Goal: Task Accomplishment & Management: Manage account settings

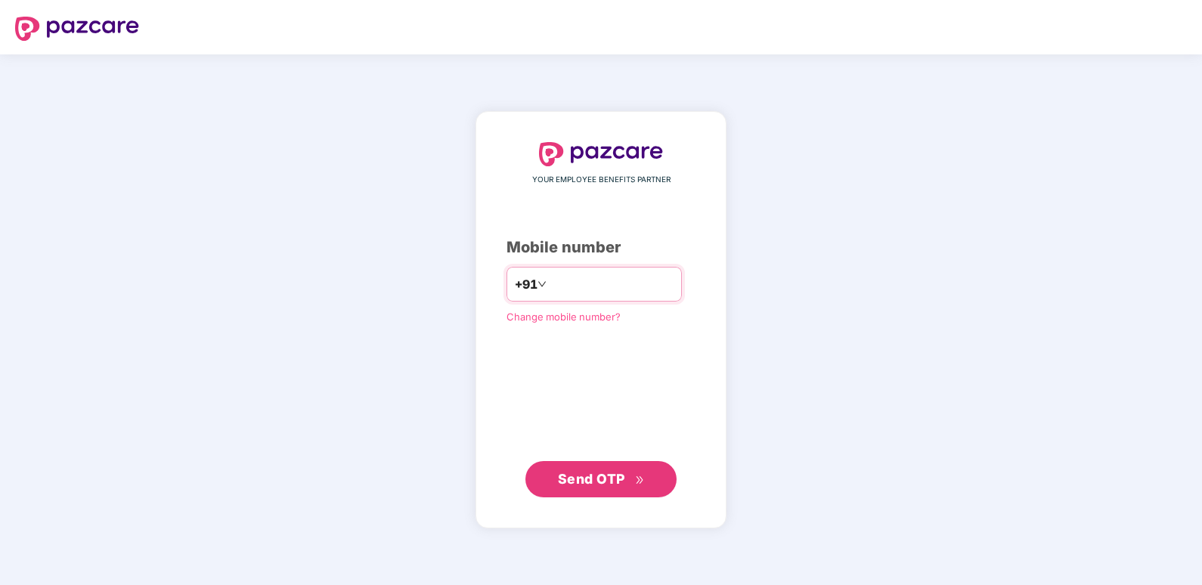
click at [636, 284] on input "number" at bounding box center [612, 284] width 124 height 24
type input "**********"
click at [600, 487] on span "Send OTP" at bounding box center [601, 478] width 87 height 21
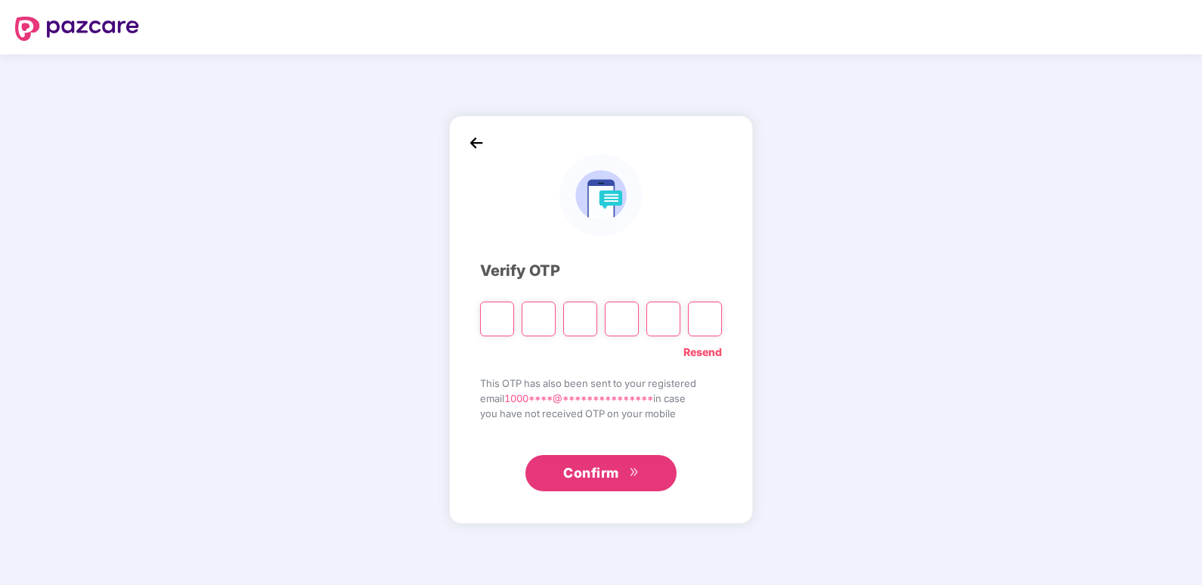
type input "*"
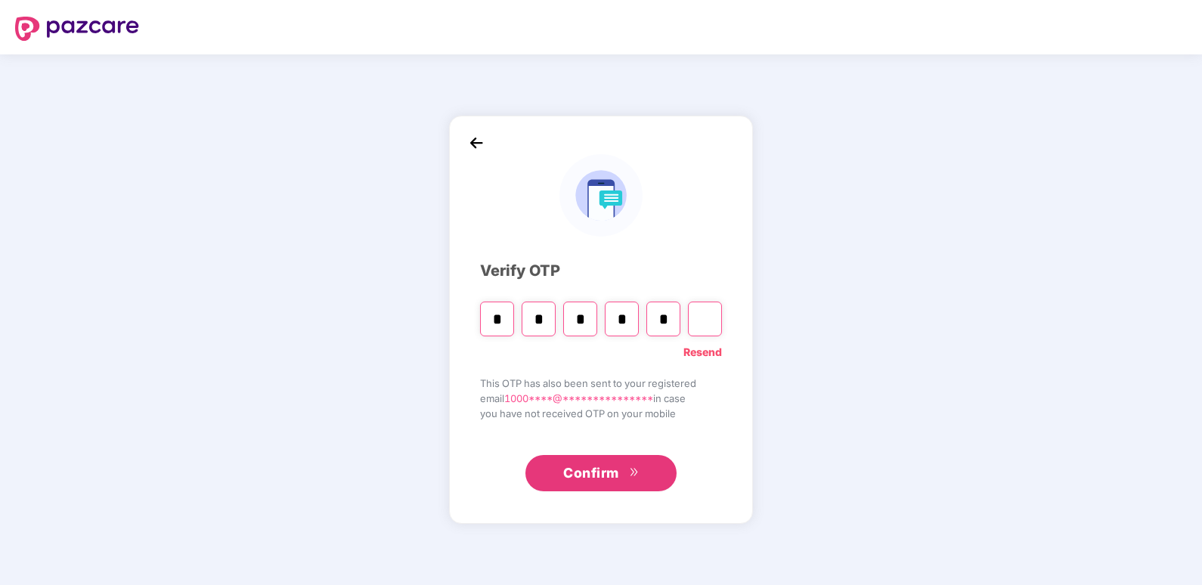
type input "*"
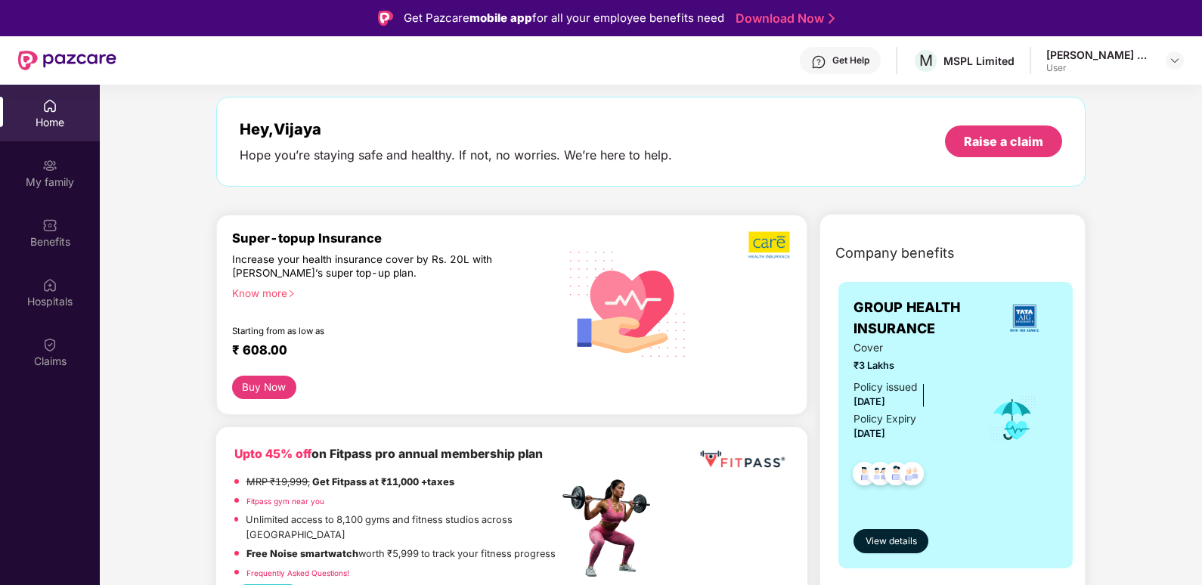
scroll to position [151, 0]
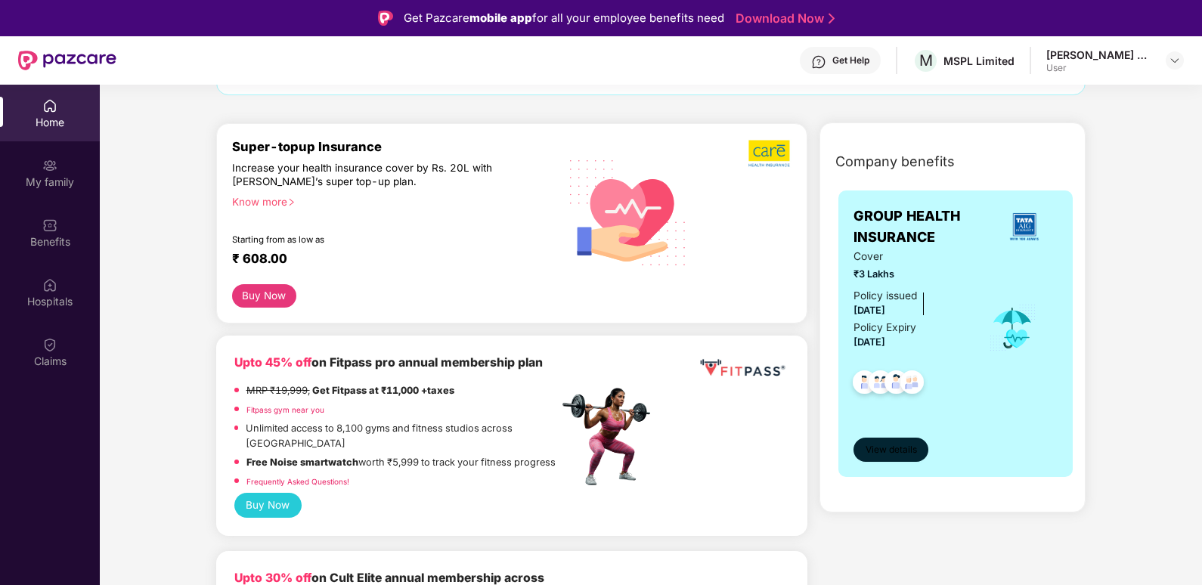
click at [888, 450] on span "View details" at bounding box center [891, 450] width 51 height 14
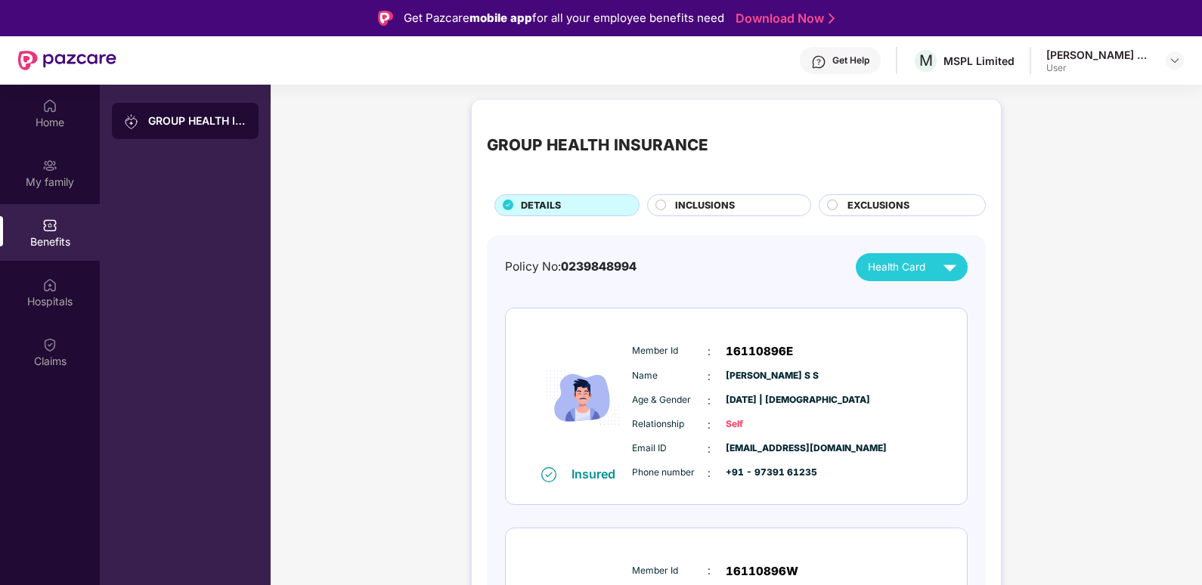
click at [730, 202] on span "INCLUSIONS" at bounding box center [705, 205] width 60 height 15
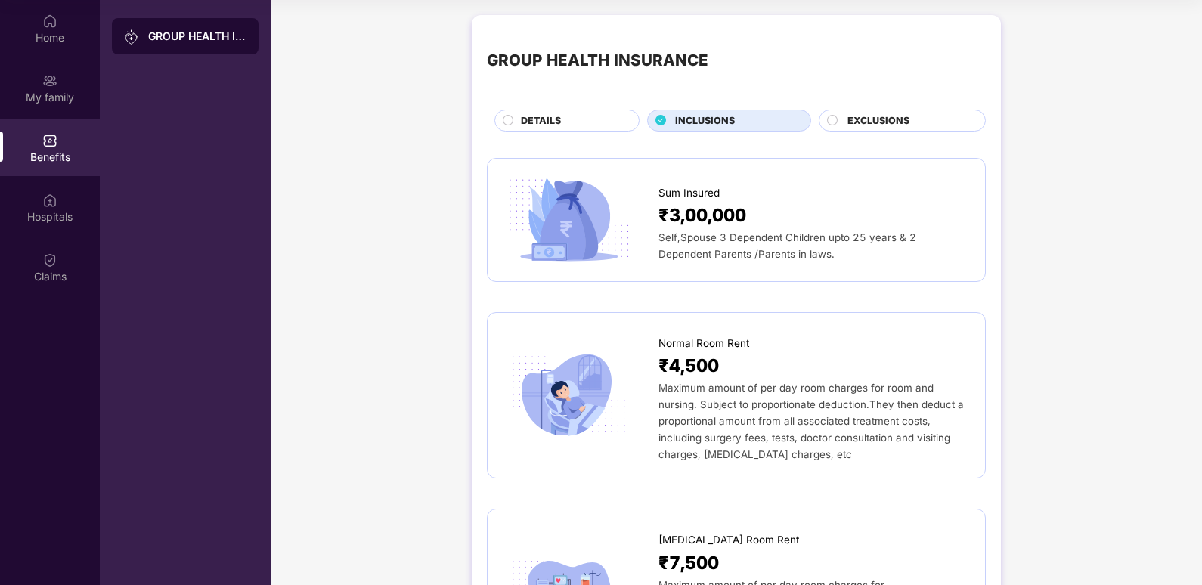
click at [867, 114] on span "EXCLUSIONS" at bounding box center [879, 120] width 62 height 15
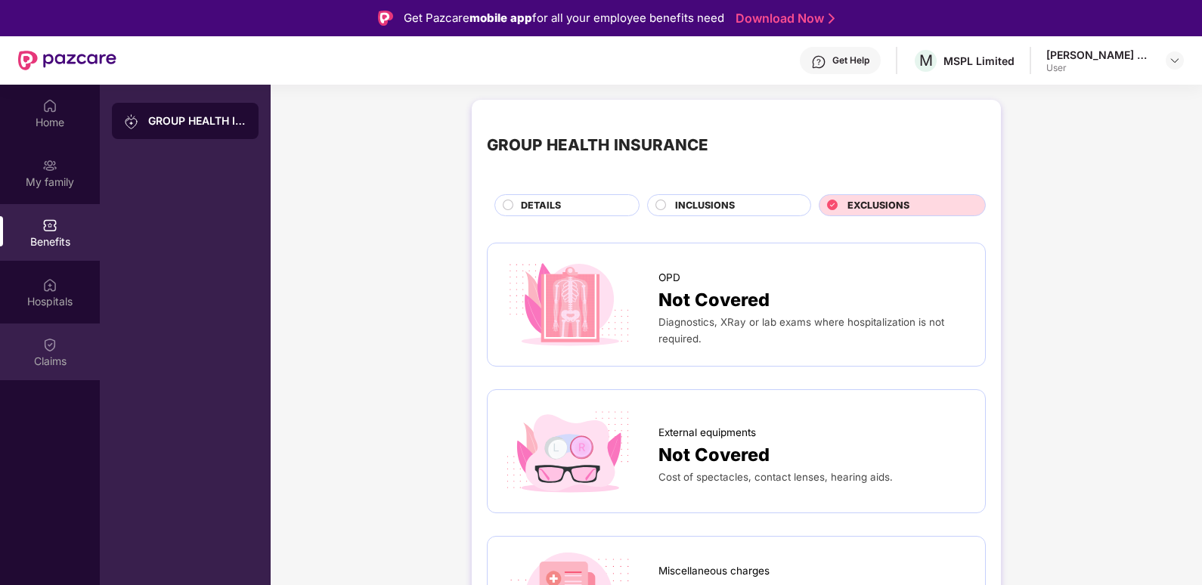
click at [57, 352] on div "Claims" at bounding box center [50, 352] width 100 height 57
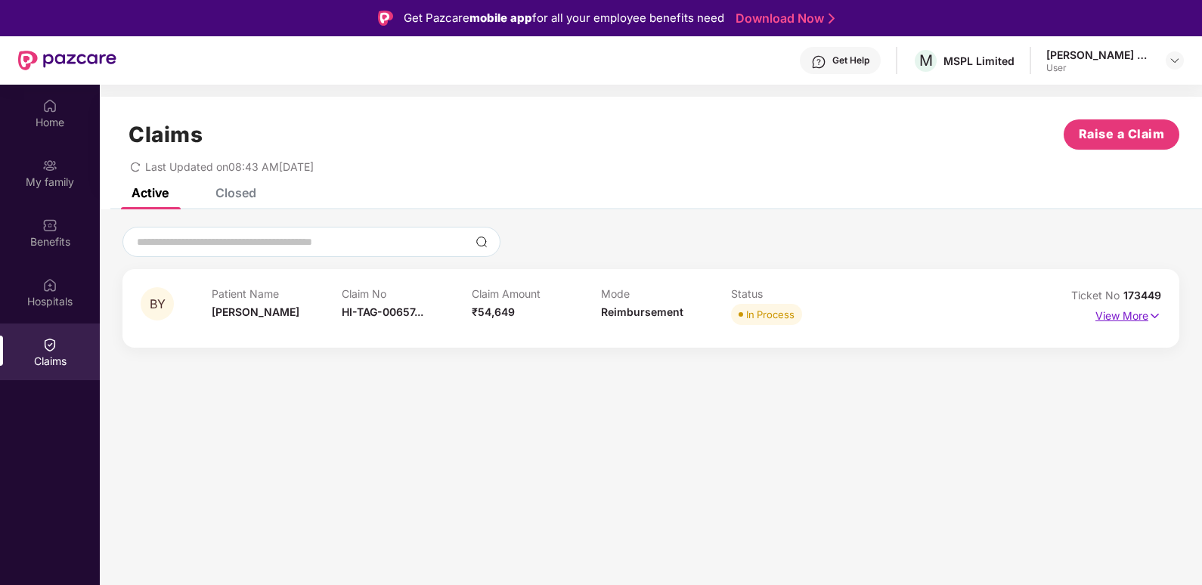
click at [1111, 317] on p "View More" at bounding box center [1129, 314] width 66 height 20
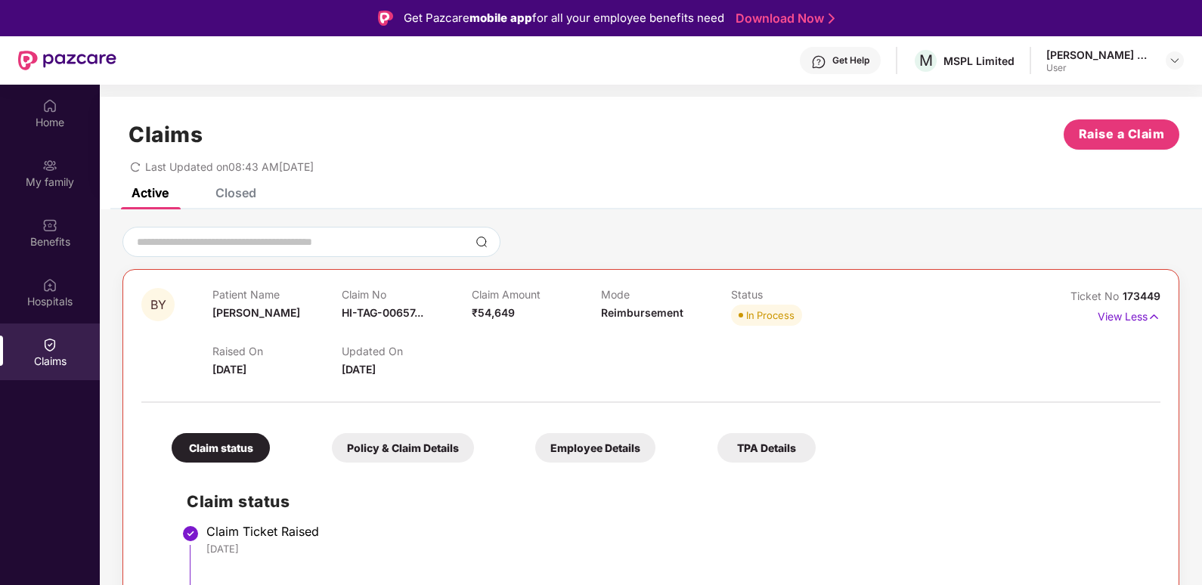
click at [242, 196] on div "Closed" at bounding box center [236, 192] width 41 height 15
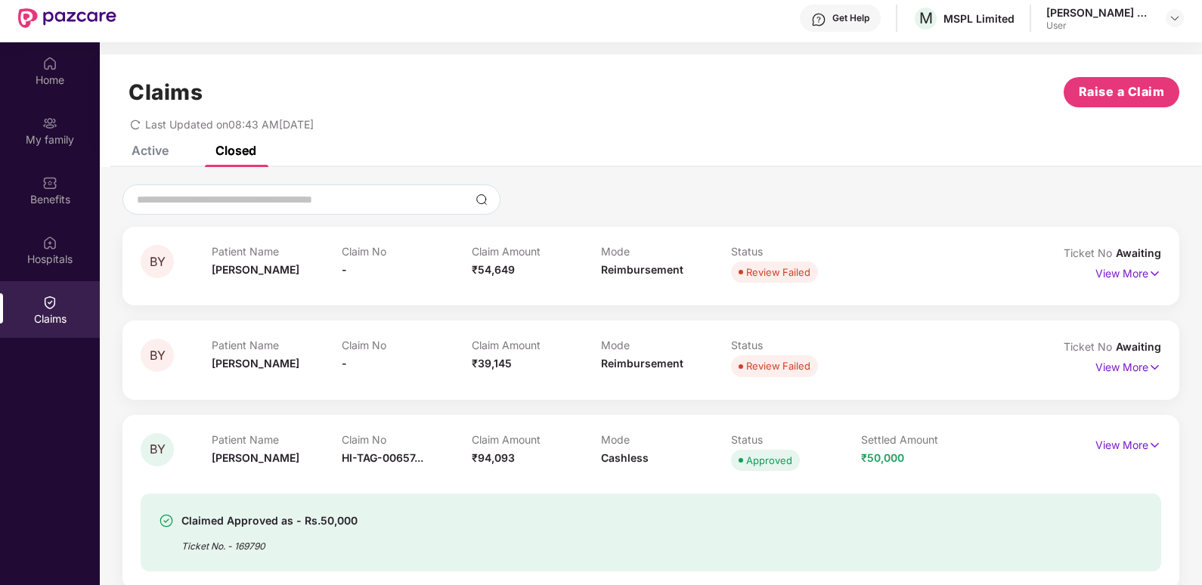
scroll to position [85, 0]
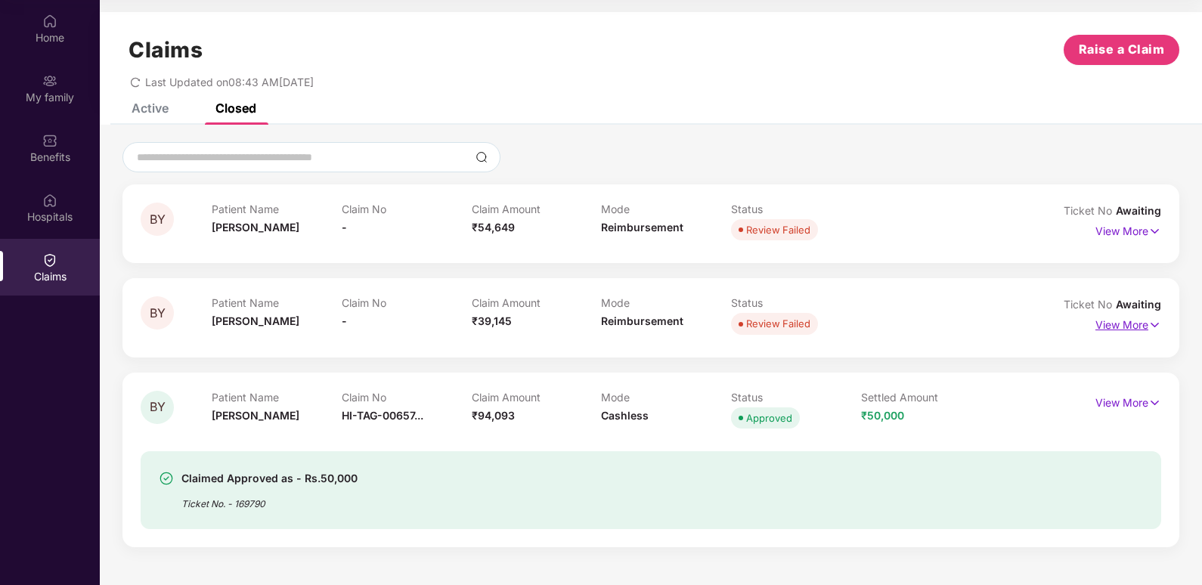
click at [1127, 327] on p "View More" at bounding box center [1129, 323] width 66 height 20
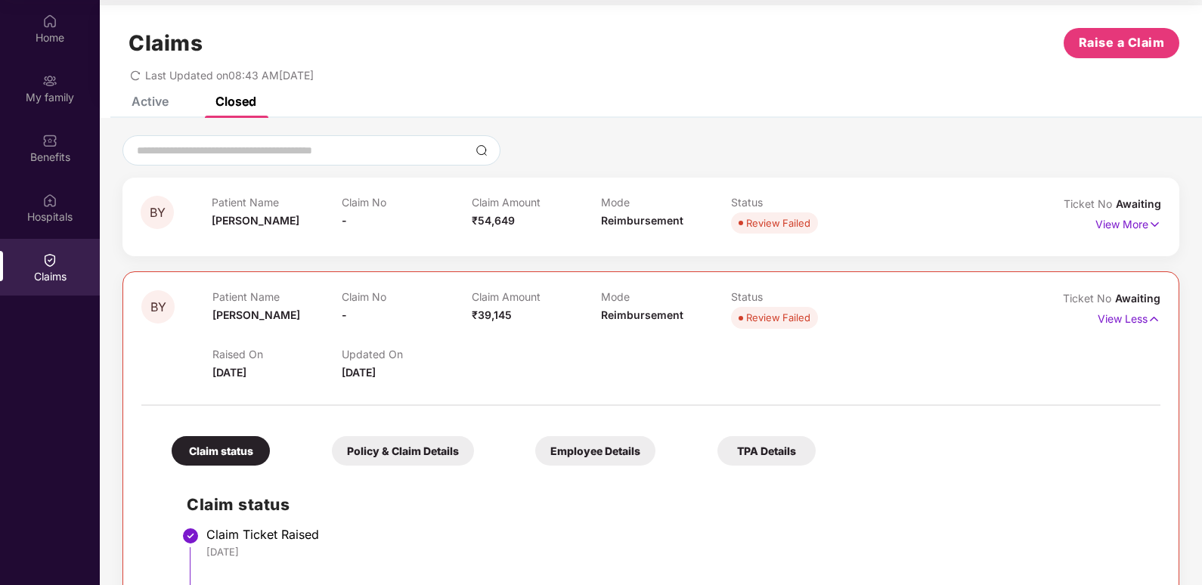
scroll to position [0, 0]
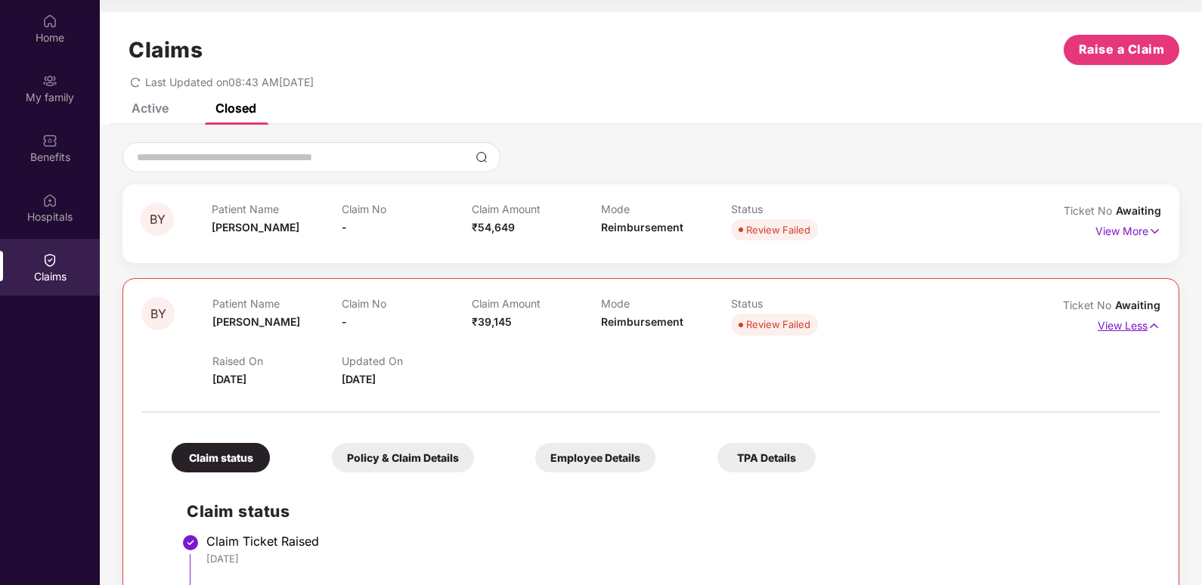
click at [1141, 328] on p "View Less" at bounding box center [1129, 324] width 63 height 20
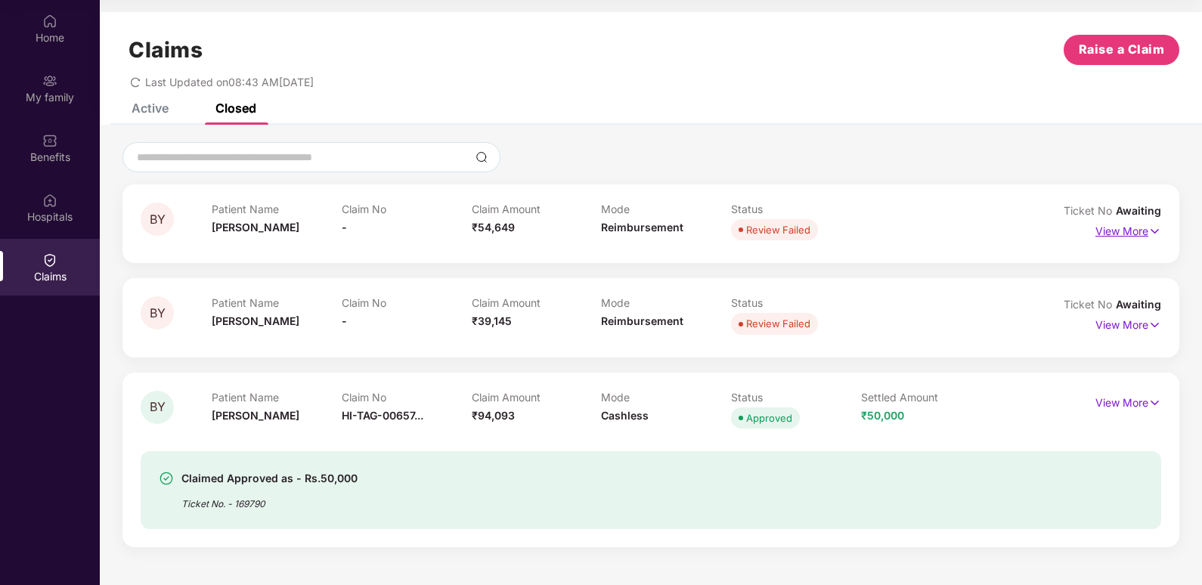
click at [1124, 235] on p "View More" at bounding box center [1129, 229] width 66 height 20
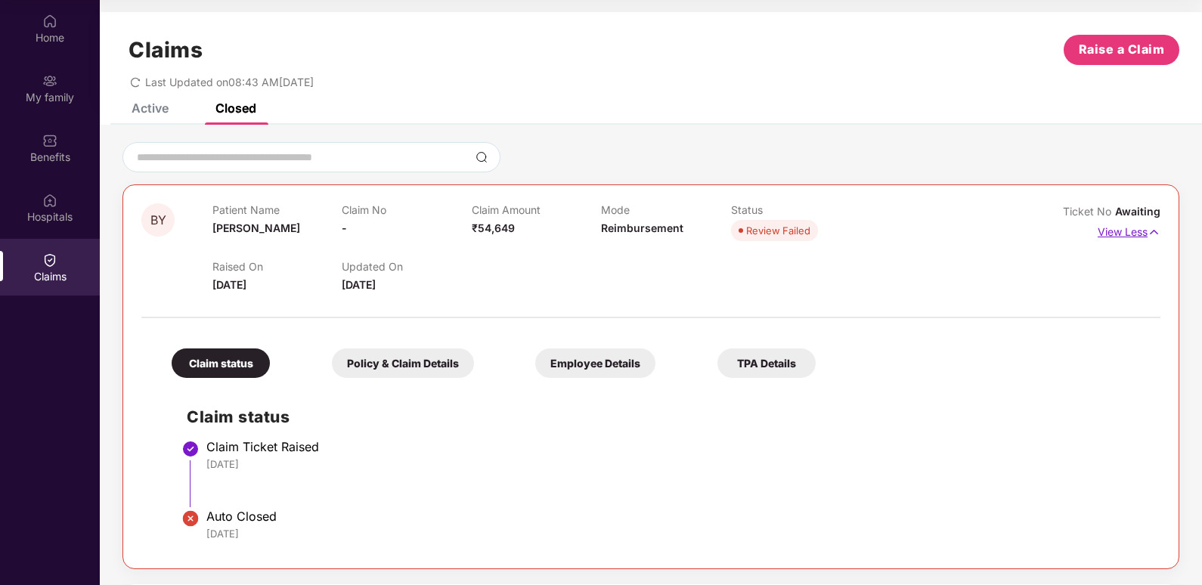
click at [1141, 228] on p "View Less" at bounding box center [1129, 230] width 63 height 20
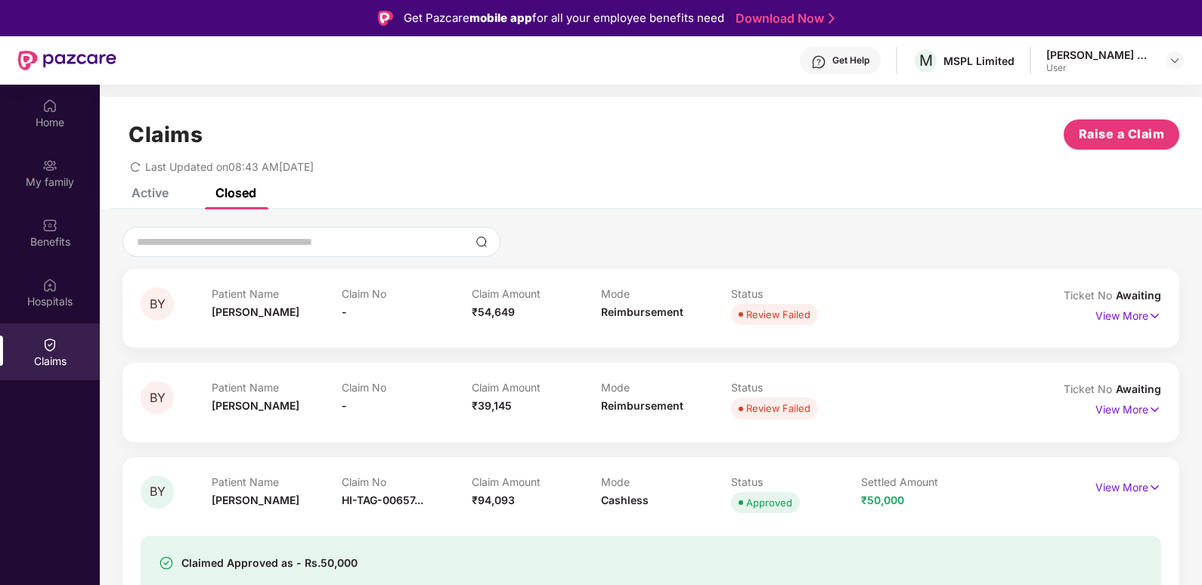
drag, startPoint x: 152, startPoint y: 191, endPoint x: 207, endPoint y: 242, distance: 74.9
click at [152, 191] on div "Active" at bounding box center [150, 192] width 37 height 15
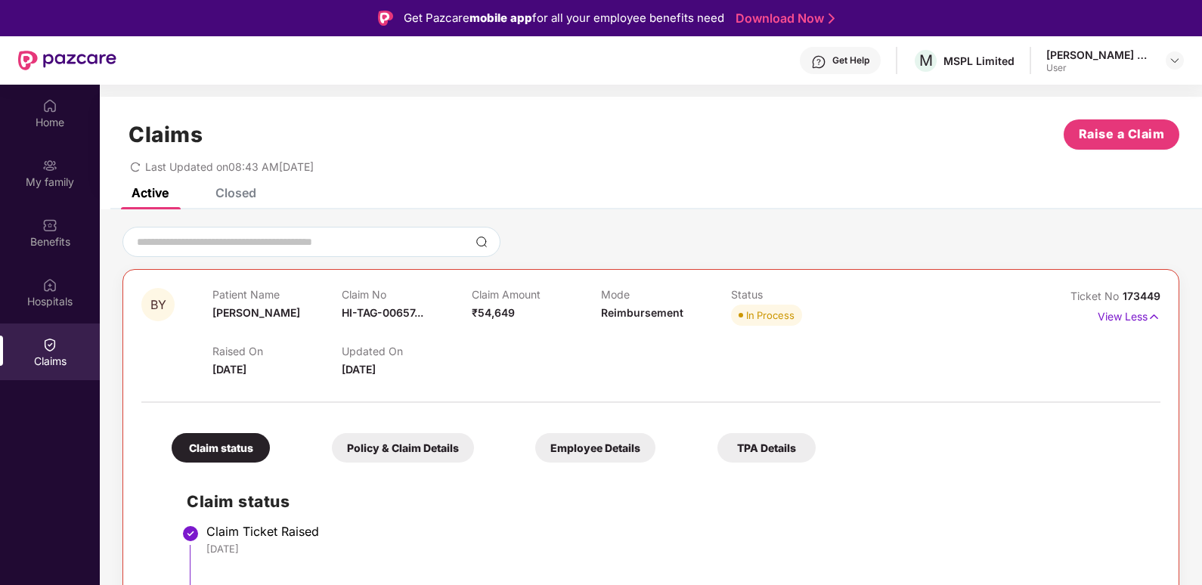
click at [761, 442] on div "TPA Details" at bounding box center [767, 447] width 98 height 29
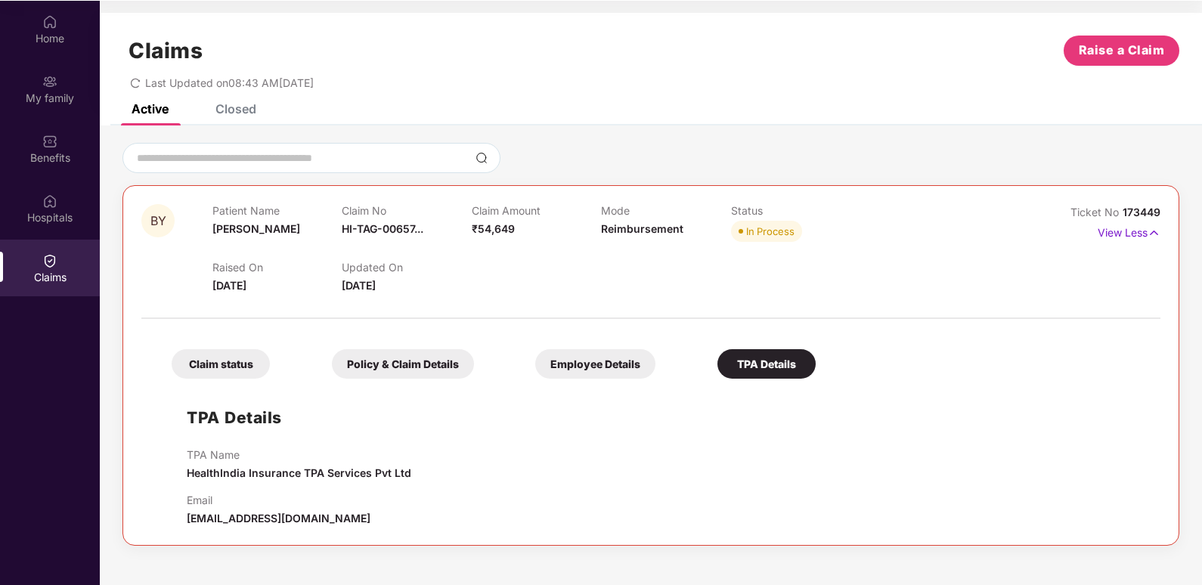
scroll to position [85, 0]
click at [615, 362] on div "Employee Details" at bounding box center [595, 363] width 120 height 29
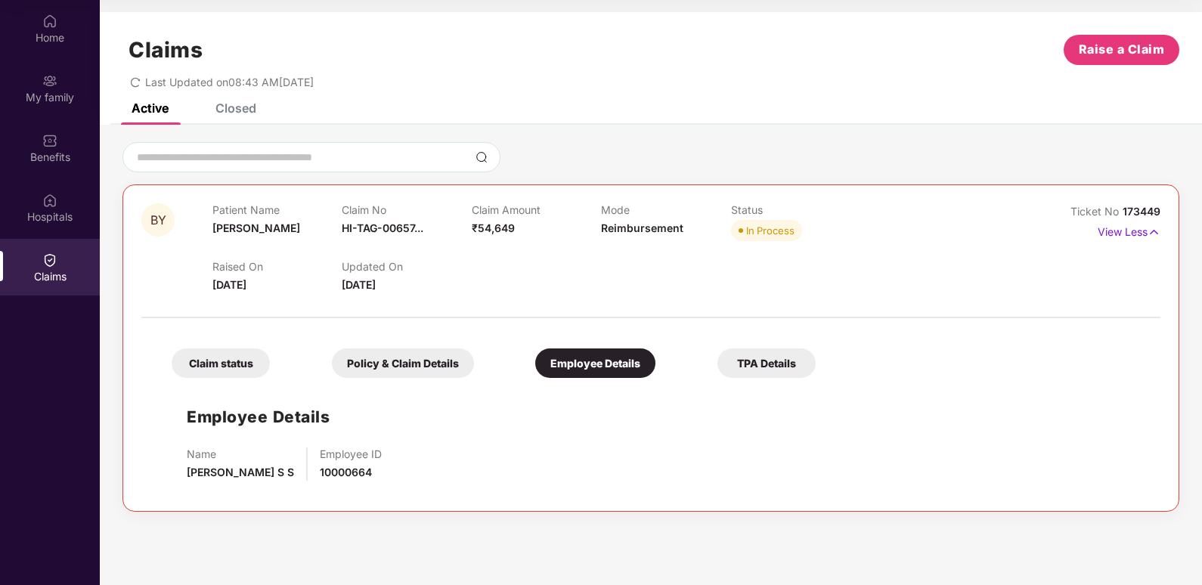
click at [230, 364] on div "Claim status" at bounding box center [221, 363] width 98 height 29
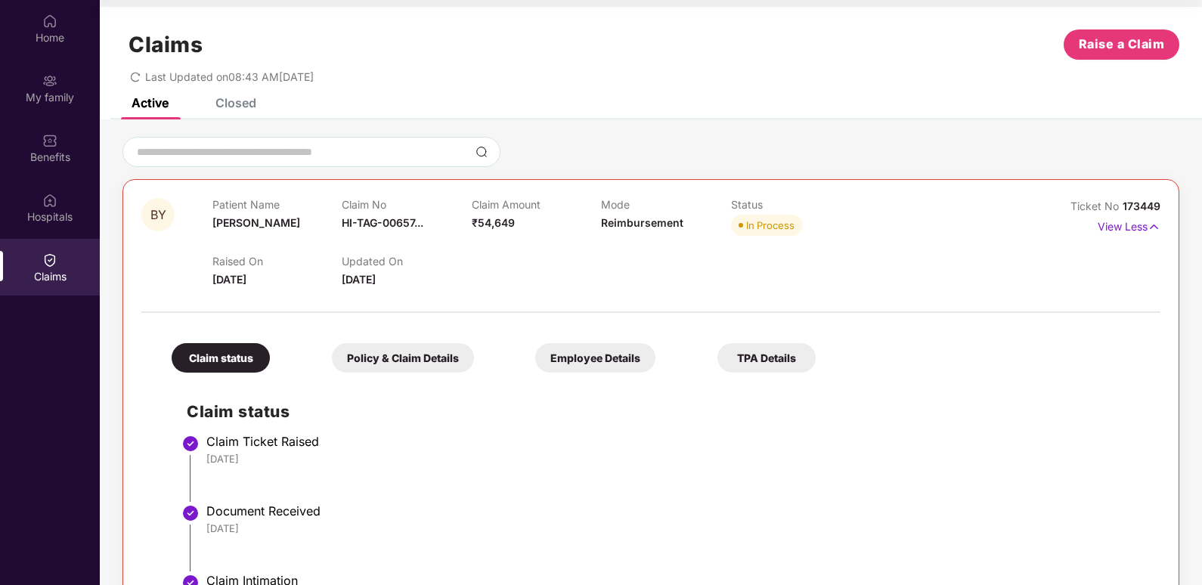
scroll to position [0, 0]
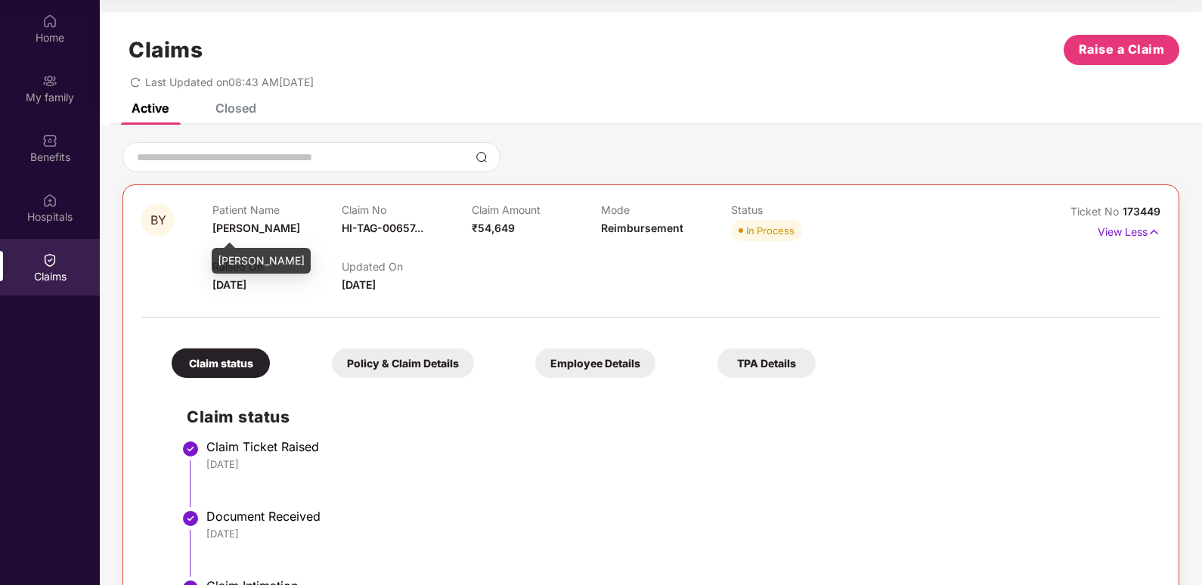
click at [237, 234] on span "Bhavya Y U" at bounding box center [256, 228] width 88 height 13
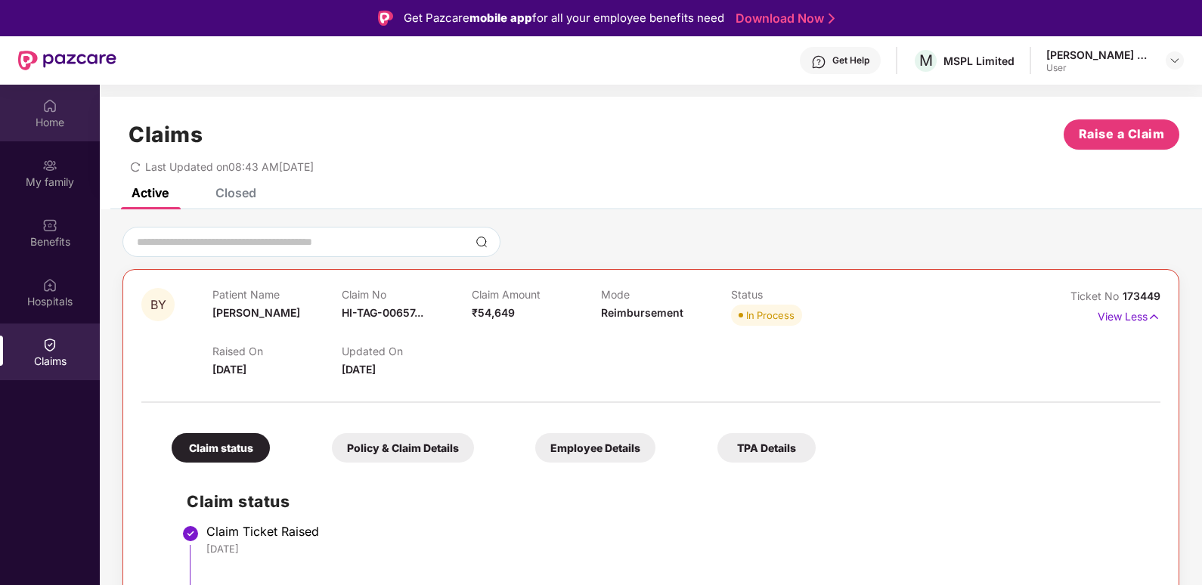
click at [48, 111] on img at bounding box center [49, 105] width 15 height 15
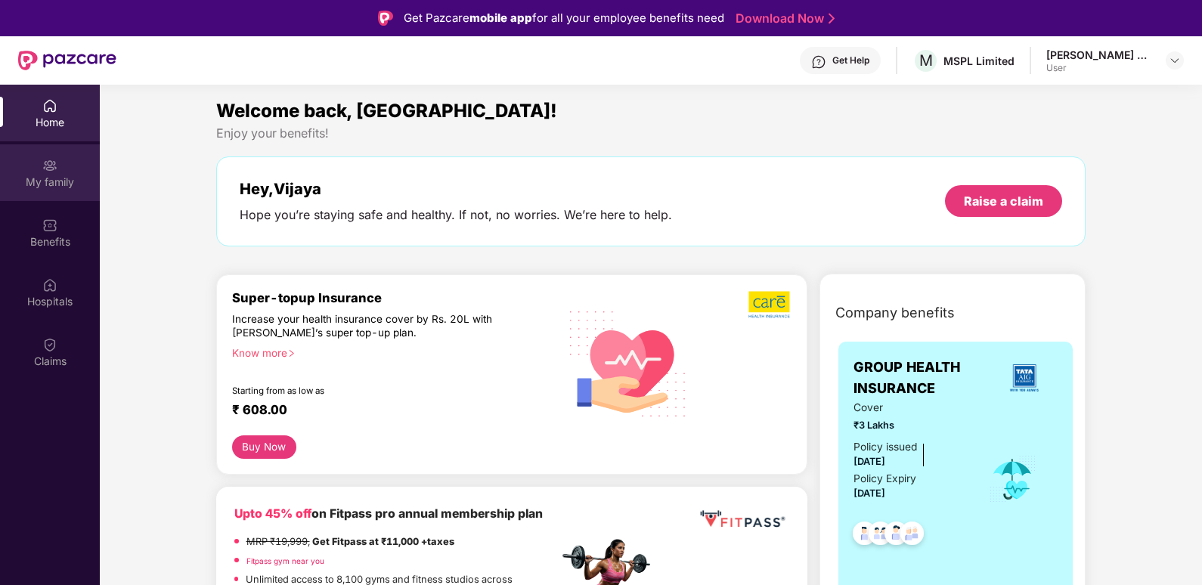
click at [53, 170] on img at bounding box center [49, 165] width 15 height 15
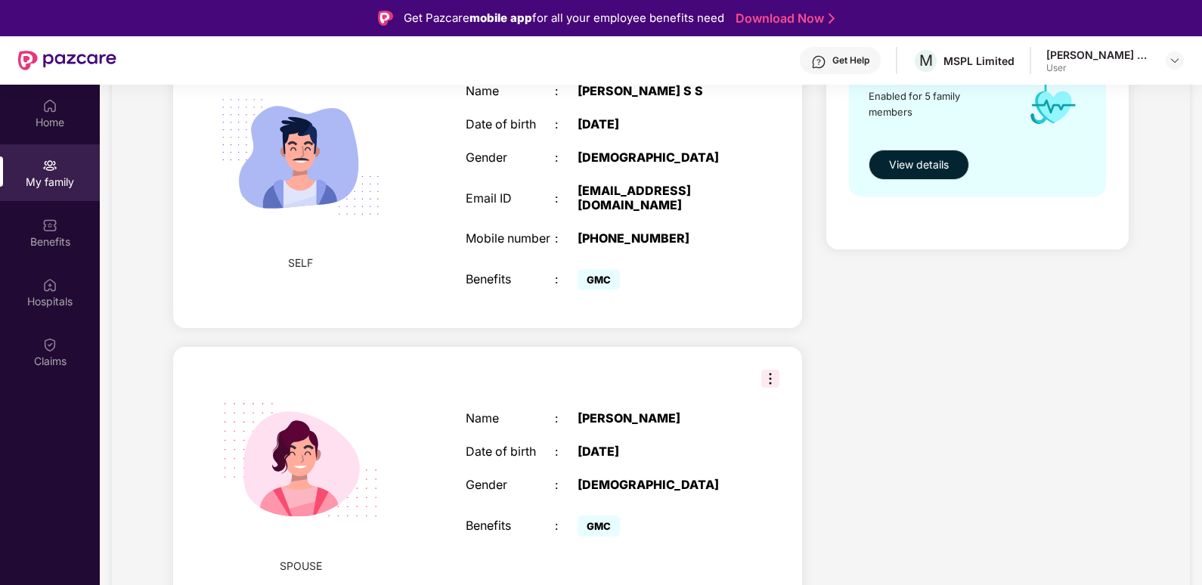
scroll to position [378, 0]
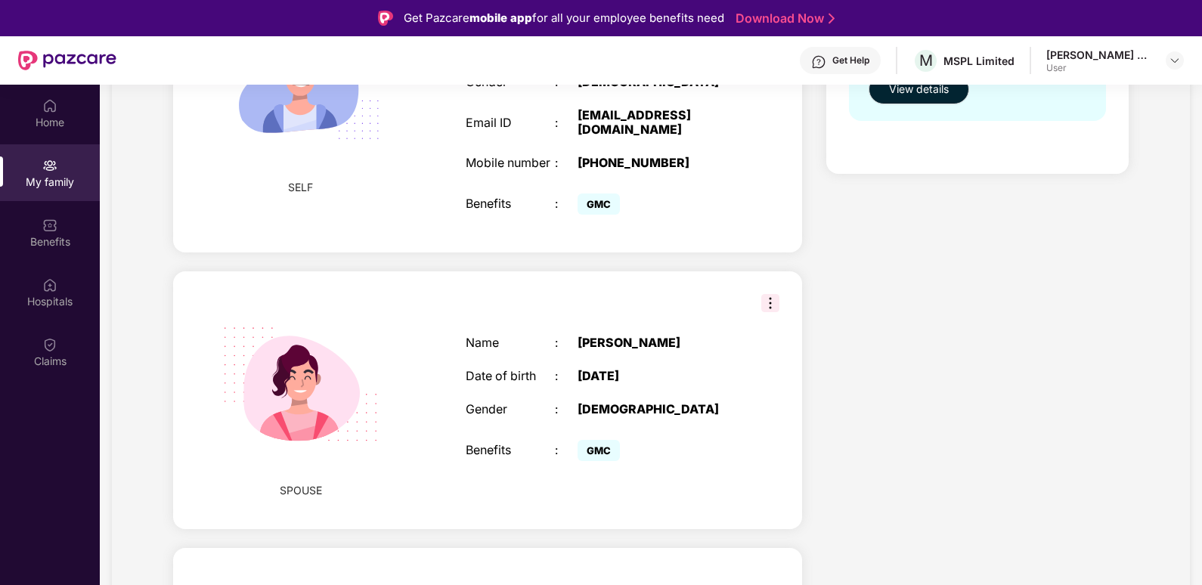
click at [769, 304] on img at bounding box center [770, 303] width 18 height 18
click at [1053, 290] on div "Health Cover cover ₹3 Lakhs Policy issued 22 Jan 2025 Policy Expiry 21 Jan 2026…" at bounding box center [977, 589] width 327 height 1577
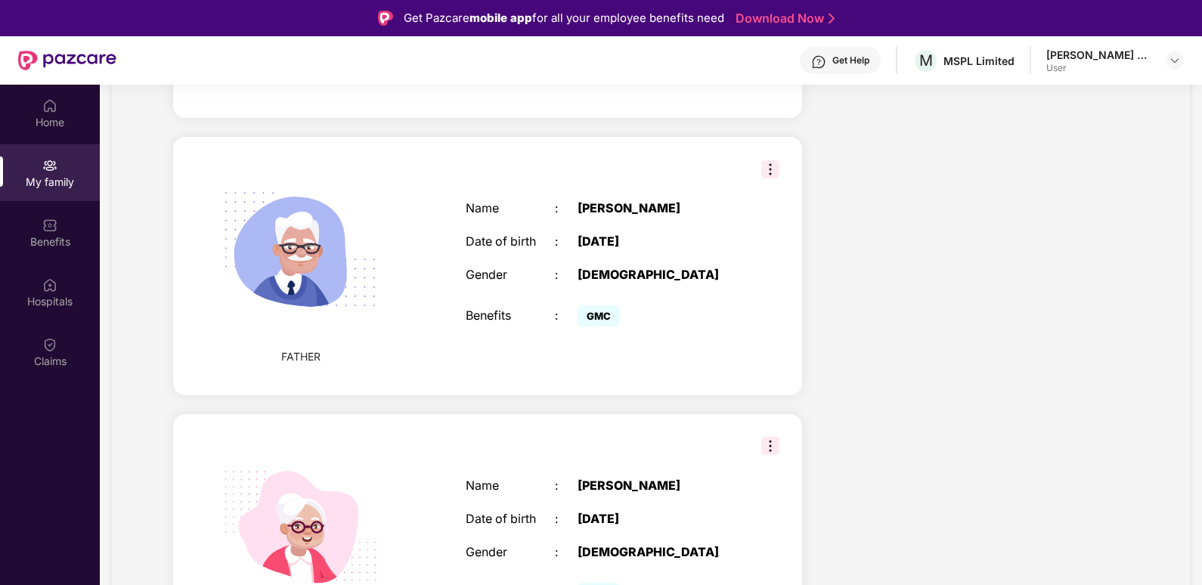
scroll to position [978, 0]
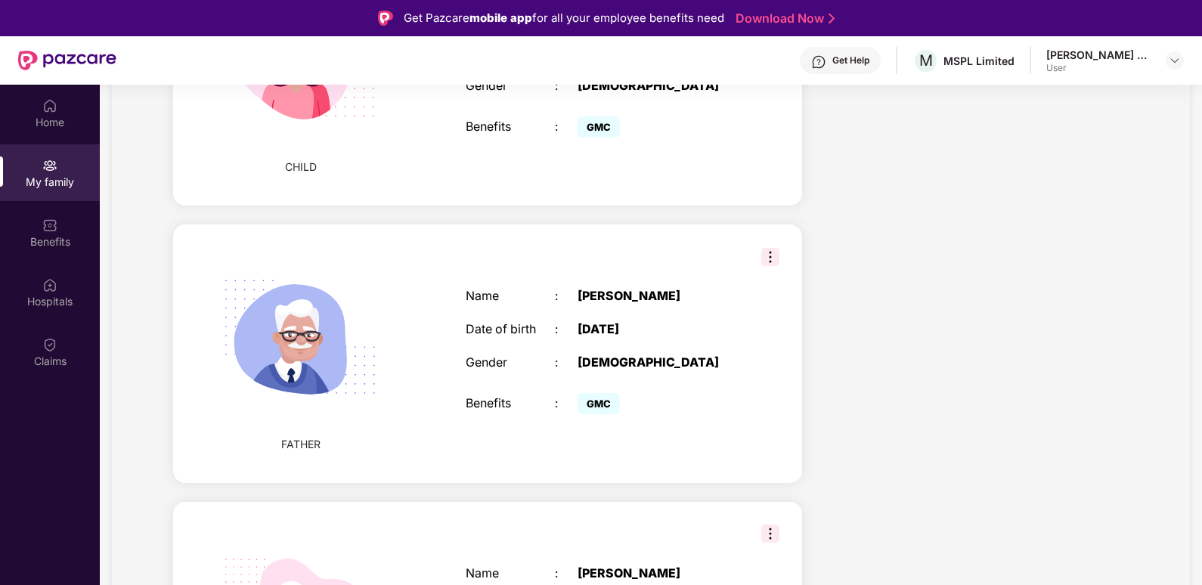
click at [773, 257] on img at bounding box center [770, 257] width 18 height 18
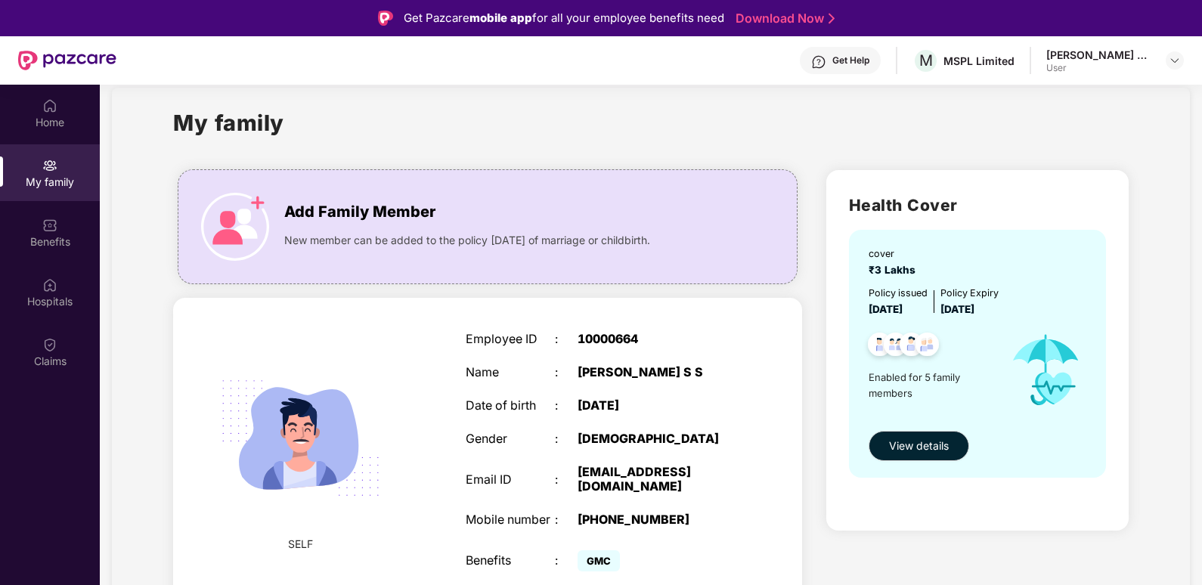
scroll to position [0, 0]
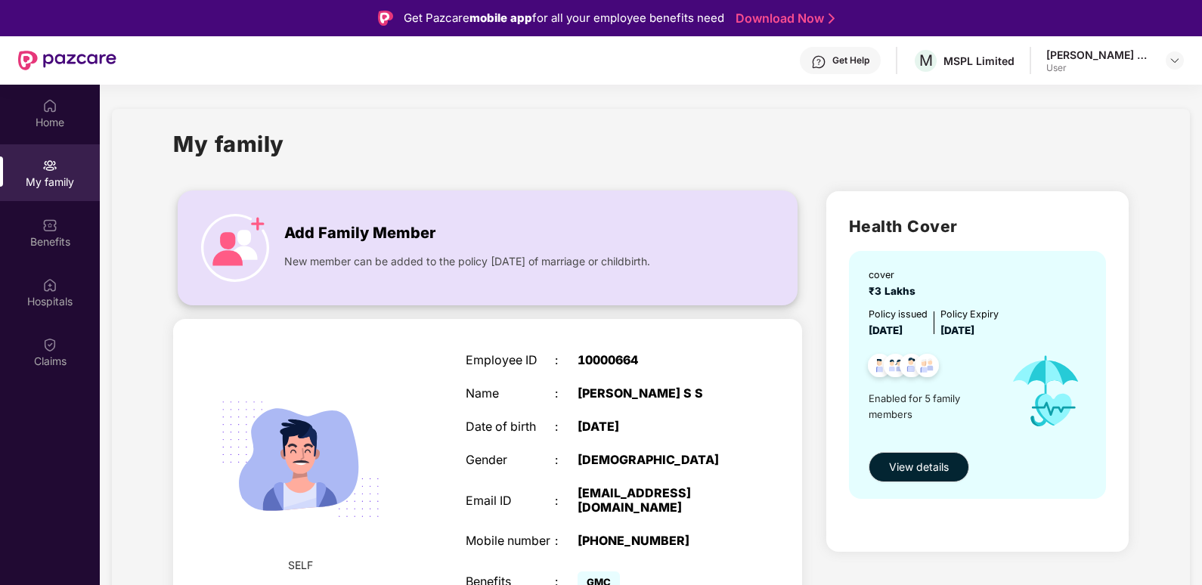
click at [241, 245] on img at bounding box center [235, 248] width 68 height 68
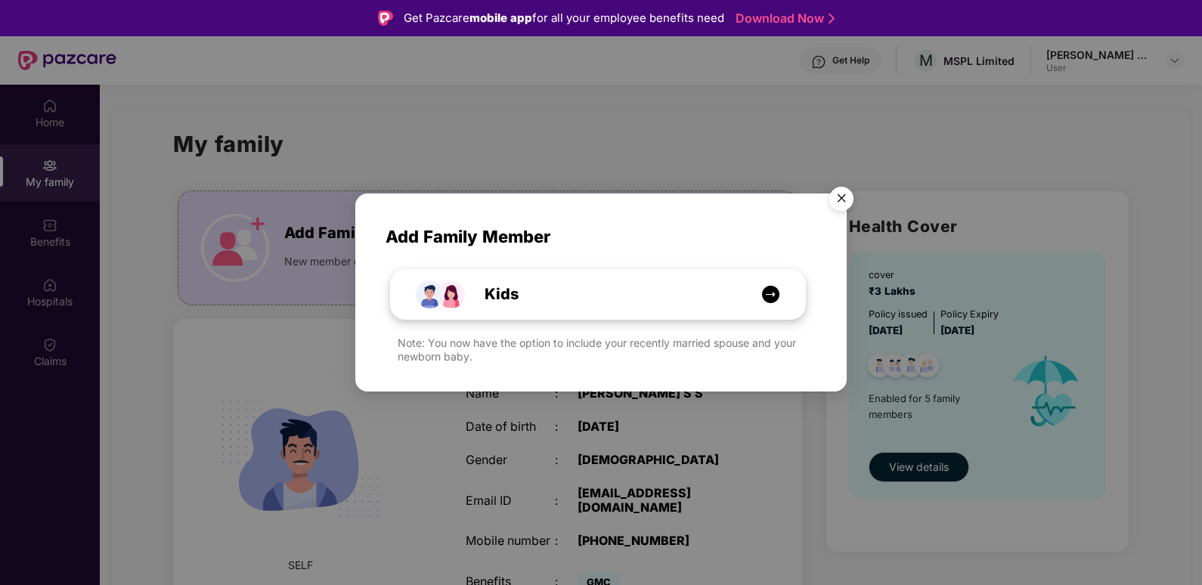
click at [777, 295] on img at bounding box center [770, 294] width 19 height 19
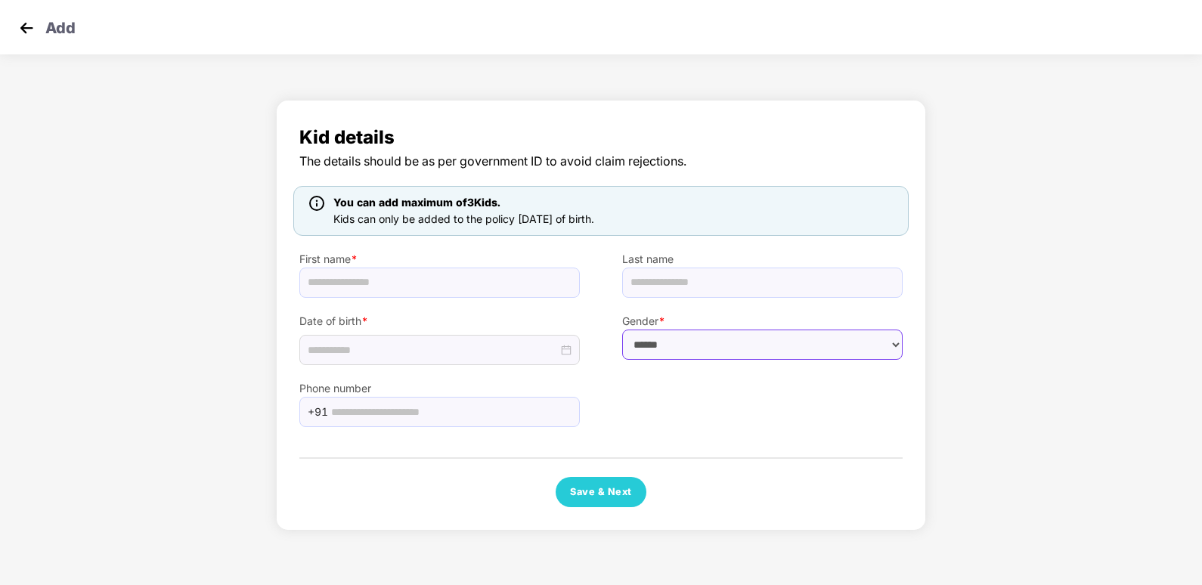
click at [679, 346] on select "****** **** ******" at bounding box center [762, 345] width 281 height 30
click at [1031, 324] on div "Kid details The details should be as per government ID to avoid claim rejection…" at bounding box center [601, 319] width 1202 height 454
click at [28, 28] on img at bounding box center [26, 28] width 23 height 23
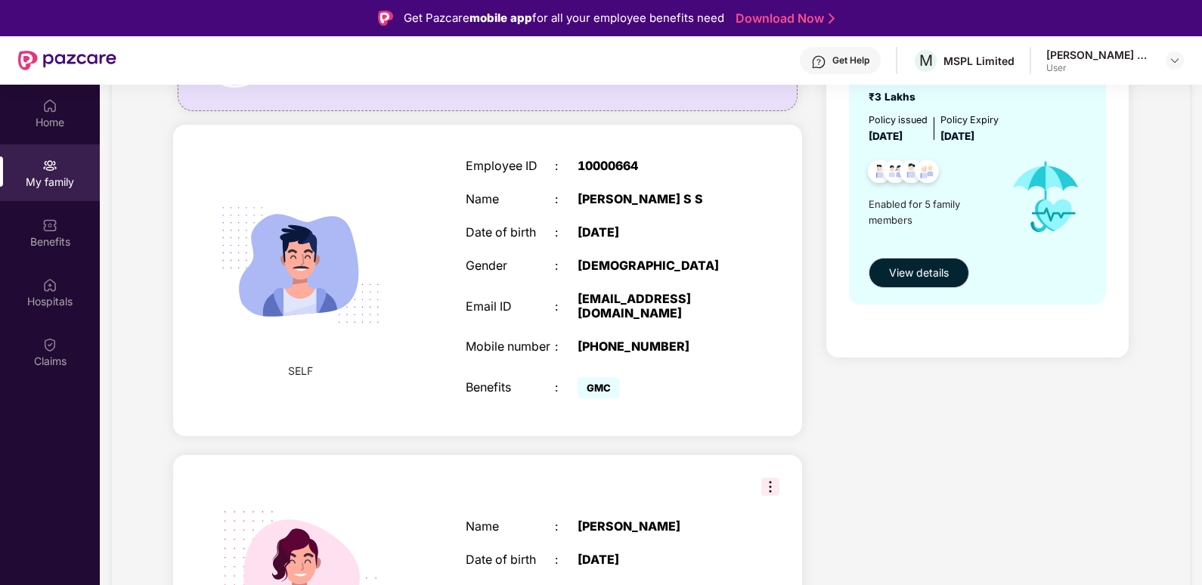
scroll to position [227, 0]
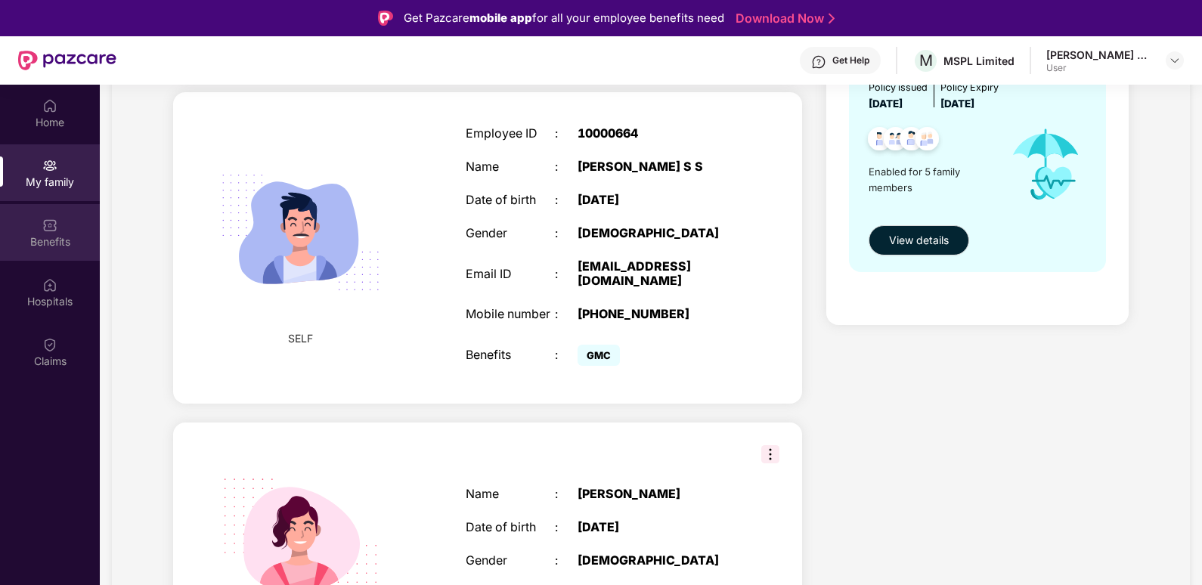
click at [51, 229] on img at bounding box center [49, 225] width 15 height 15
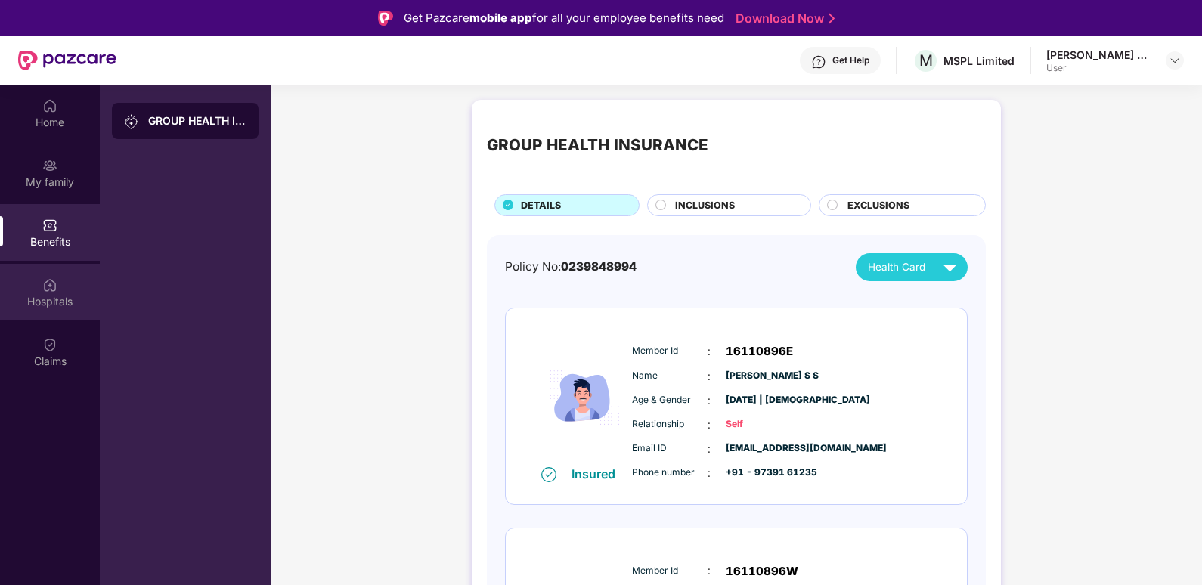
click at [48, 290] on img at bounding box center [49, 285] width 15 height 15
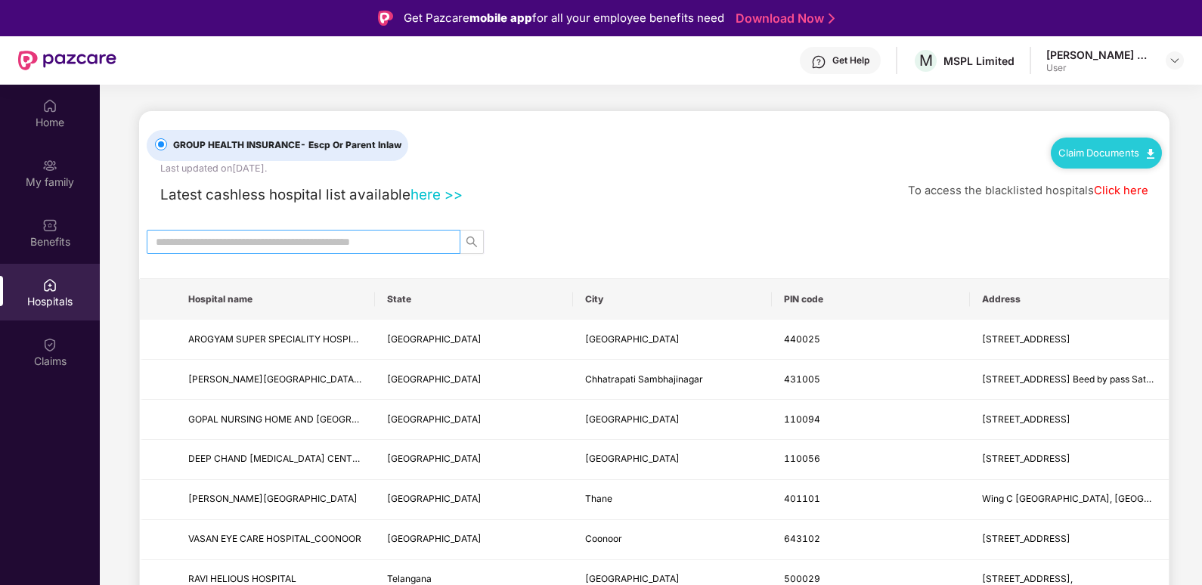
click at [294, 239] on input "text" at bounding box center [298, 242] width 284 height 17
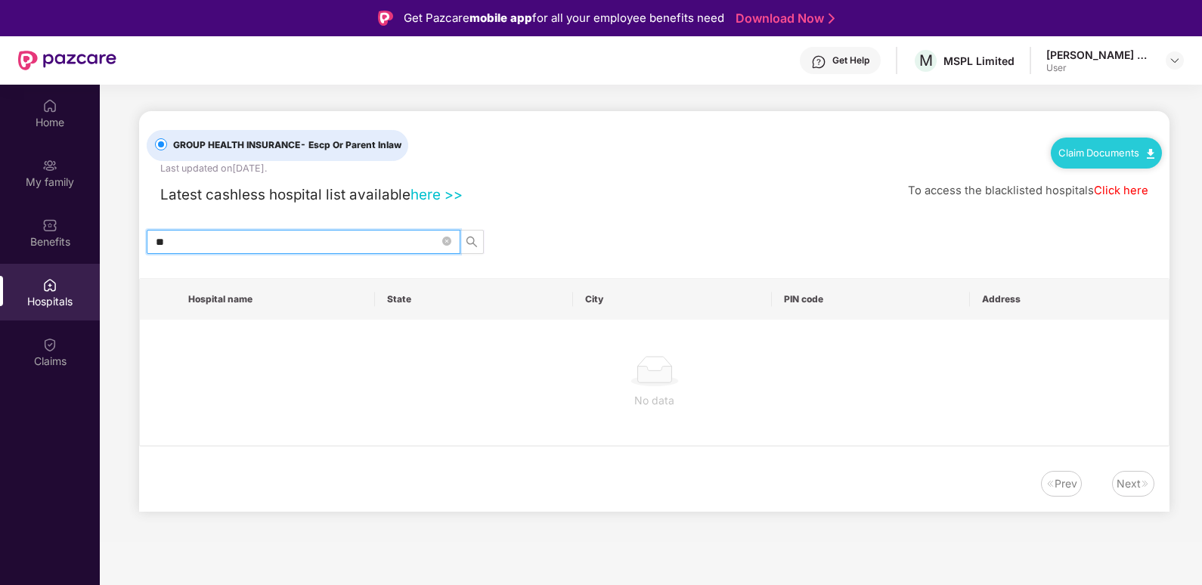
type input "*"
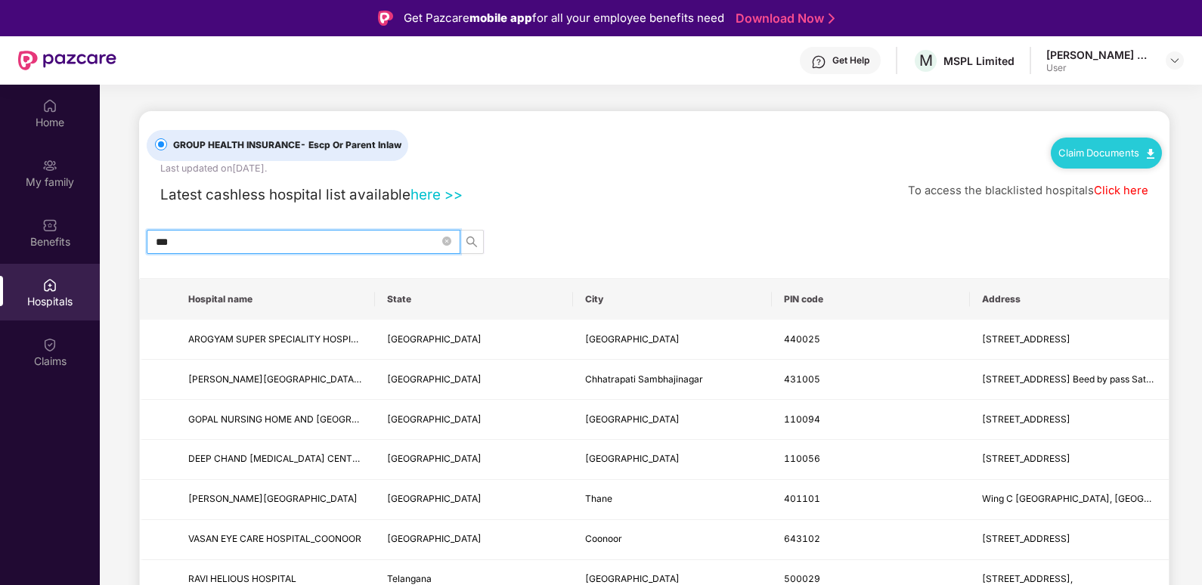
type input "****"
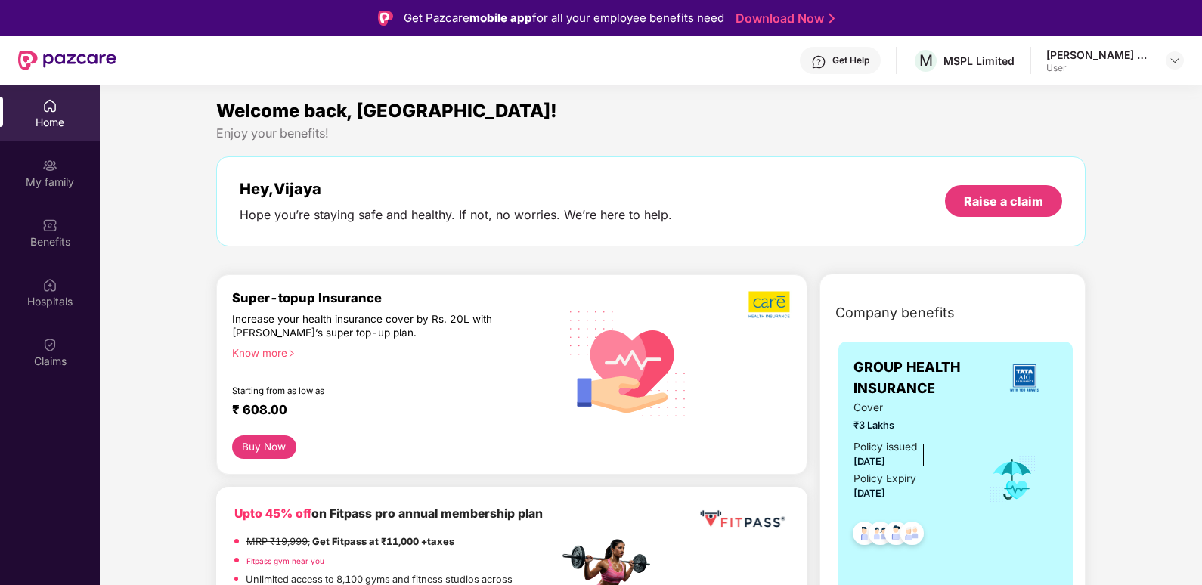
click at [1091, 60] on div "Vijaya Shankar S S" at bounding box center [1100, 55] width 106 height 14
click at [1173, 63] on img at bounding box center [1175, 60] width 12 height 12
click at [1171, 60] on img at bounding box center [1175, 60] width 12 height 12
click at [1174, 60] on img at bounding box center [1175, 60] width 12 height 12
click at [1043, 100] on div "Logout" at bounding box center [1104, 96] width 197 height 29
